Goal: Check status: Check status

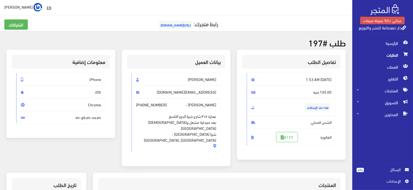
click at [388, 50] on span "الطلبات" at bounding box center [382, 55] width 52 height 12
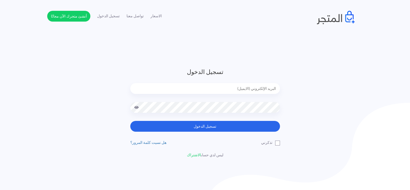
type input "[EMAIL_ADDRESS][DOMAIN_NAME]"
click at [385, 56] on header "تسجيل الدخول [EMAIL_ADDRESS][DOMAIN_NAME] تسجيل الدخول تذكرني" at bounding box center [205, 112] width 410 height 225
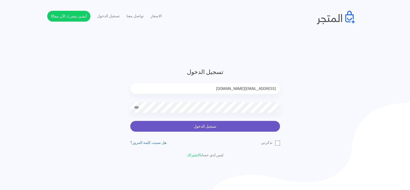
click at [267, 127] on button "تسجيل الدخول" at bounding box center [205, 126] width 150 height 11
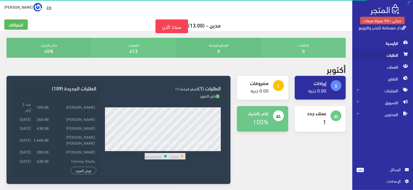
click at [383, 56] on span "الطلبات" at bounding box center [382, 55] width 52 height 12
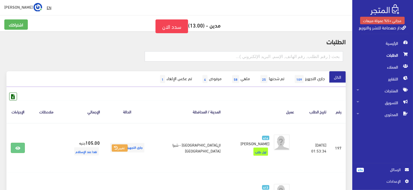
scroll to position [166, 0]
